Goal: Navigation & Orientation: Find specific page/section

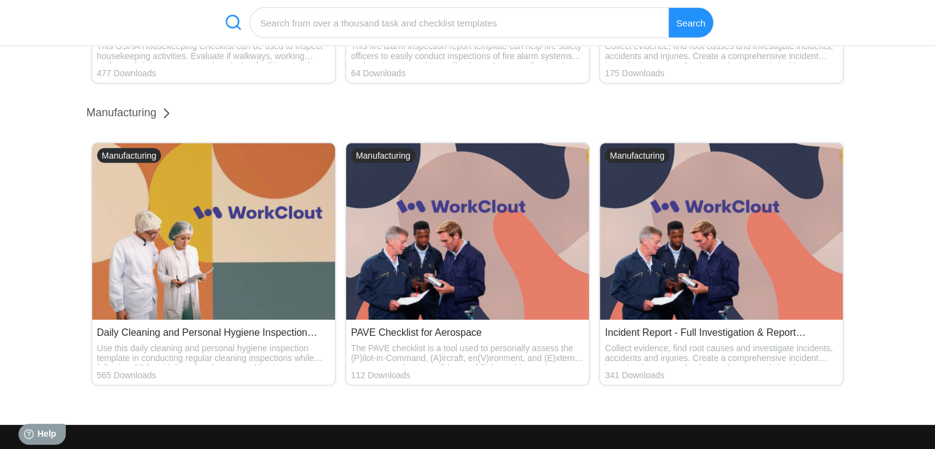
scroll to position [3443, 0]
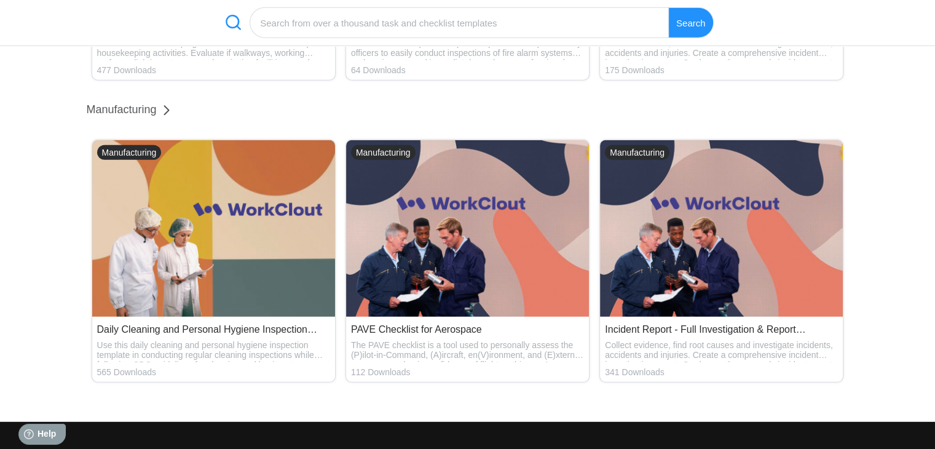
click at [133, 116] on div "Manufacturing" at bounding box center [122, 109] width 70 height 13
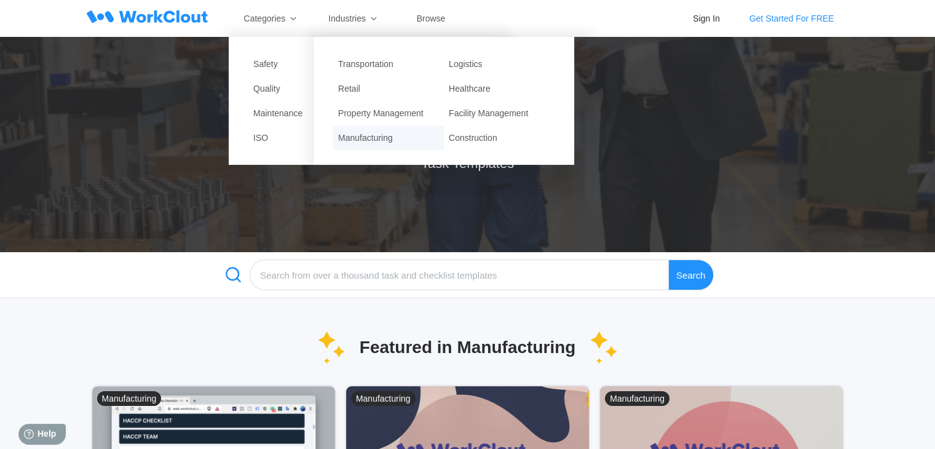
click at [382, 141] on div "Manufacturing" at bounding box center [388, 137] width 111 height 25
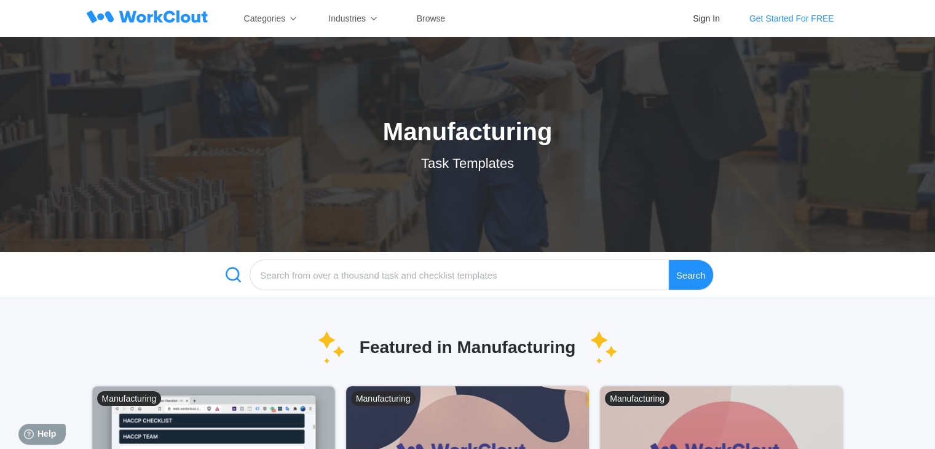
click at [173, 15] on icon at bounding box center [163, 16] width 89 height 12
